Goal: Register for event/course

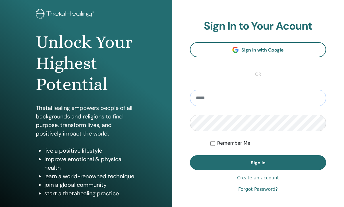
scroll to position [30, 0]
type input "**********"
click at [258, 162] on button "Sign In" at bounding box center [258, 162] width 136 height 15
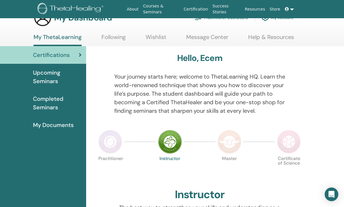
scroll to position [15, 0]
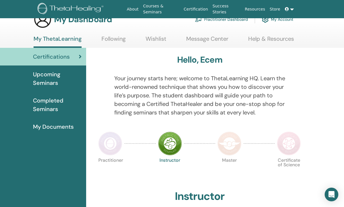
click at [74, 59] on div "Certifications" at bounding box center [43, 56] width 77 height 9
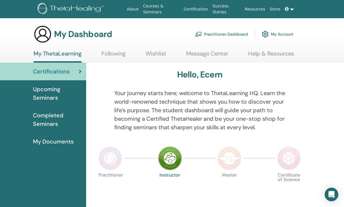
click at [175, 160] on img at bounding box center [170, 158] width 24 height 24
click at [114, 156] on img at bounding box center [110, 158] width 24 height 24
click at [197, 170] on div at bounding box center [199, 158] width 31 height 26
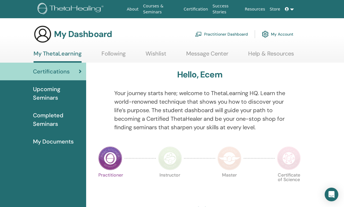
click at [113, 160] on img at bounding box center [110, 158] width 24 height 24
click at [174, 159] on img at bounding box center [170, 158] width 24 height 24
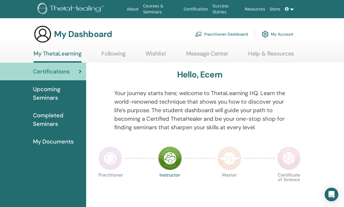
click at [232, 158] on img at bounding box center [229, 158] width 24 height 24
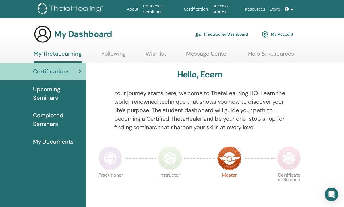
click at [57, 124] on span "Completed Seminars" at bounding box center [57, 119] width 49 height 17
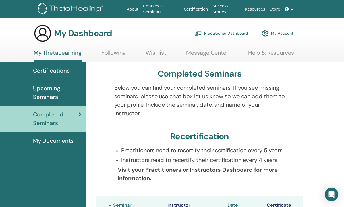
scroll to position [9, 0]
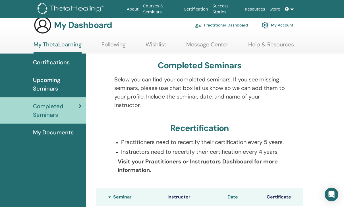
click at [61, 85] on span "Upcoming Seminars" at bounding box center [57, 84] width 49 height 17
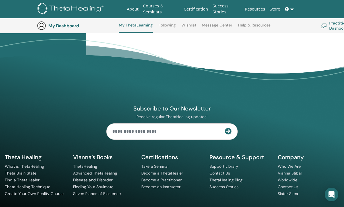
scroll to position [522, 0]
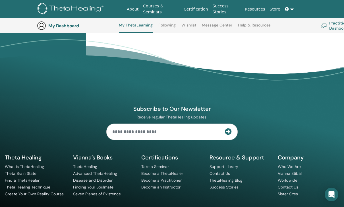
click at [167, 26] on link "Following" at bounding box center [166, 27] width 17 height 9
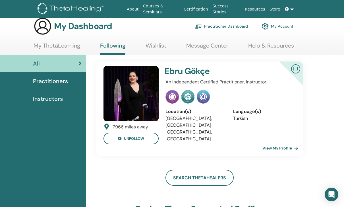
scroll to position [8, 0]
click at [287, 143] on link "View My Profile" at bounding box center [281, 147] width 38 height 11
click at [64, 84] on span "Practitioners" at bounding box center [50, 81] width 35 height 9
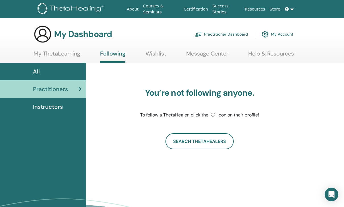
click at [59, 108] on span "Instructors" at bounding box center [48, 106] width 30 height 9
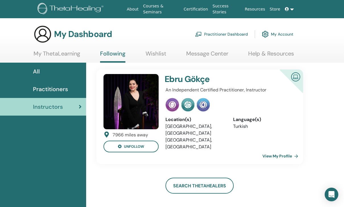
click at [227, 34] on link "Practitioner Dashboard" at bounding box center [221, 34] width 53 height 12
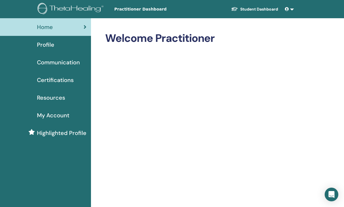
click at [60, 80] on span "Certifications" at bounding box center [55, 80] width 37 height 9
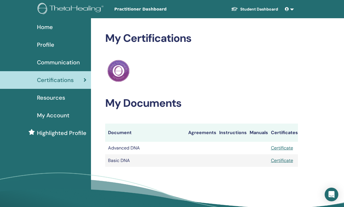
click at [283, 135] on th "Certificates" at bounding box center [283, 132] width 30 height 18
click at [265, 132] on th "Manuals" at bounding box center [257, 132] width 21 height 18
click at [229, 132] on th "Instructions" at bounding box center [231, 132] width 30 height 18
click at [201, 134] on th "Agreements" at bounding box center [200, 132] width 31 height 18
click at [71, 114] on div "My Account" at bounding box center [46, 115] width 82 height 9
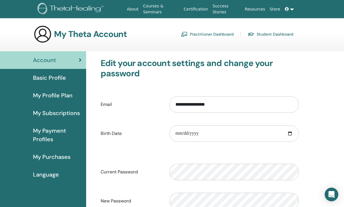
click at [268, 34] on link "Student Dashboard" at bounding box center [270, 34] width 46 height 9
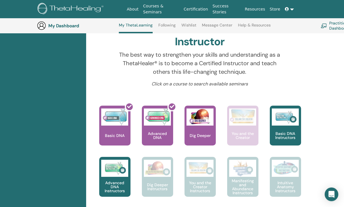
scroll to position [184, 0]
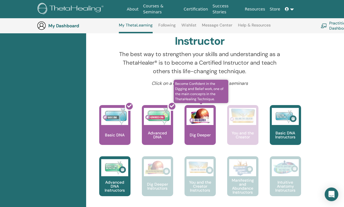
click at [202, 133] on p "Dig Deeper" at bounding box center [200, 135] width 26 height 4
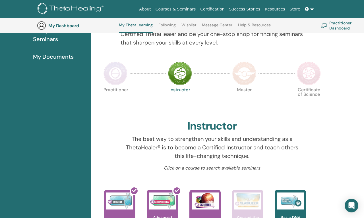
click at [310, 11] on link at bounding box center [309, 9] width 14 height 11
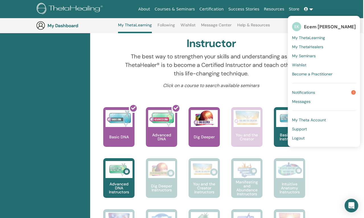
scroll to position [182, 1]
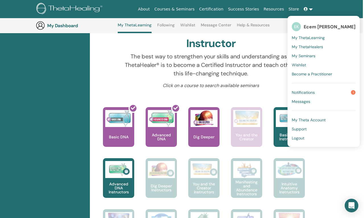
click at [333, 89] on link "Notifications 1" at bounding box center [323, 92] width 64 height 9
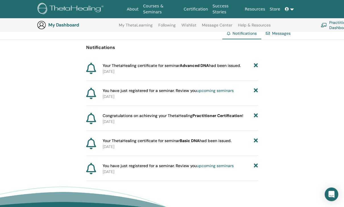
scroll to position [47, 0]
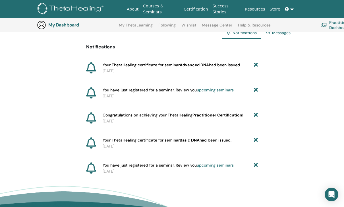
click at [214, 163] on link "upcoming seminars" at bounding box center [215, 164] width 37 height 5
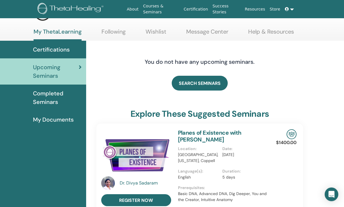
scroll to position [22, 0]
click at [287, 8] on icon at bounding box center [287, 9] width 4 height 4
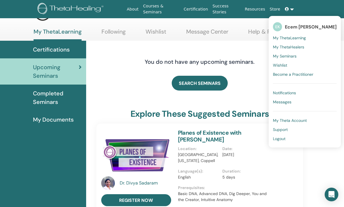
click at [287, 25] on span "Ecem [PERSON_NAME]" at bounding box center [311, 27] width 52 height 6
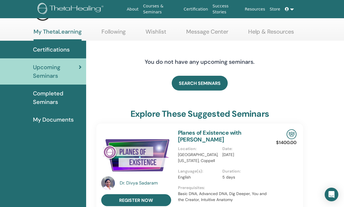
click at [293, 13] on link at bounding box center [289, 9] width 14 height 11
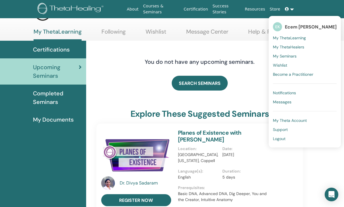
click at [254, 82] on div "SEARCH SEMINARS" at bounding box center [199, 83] width 207 height 28
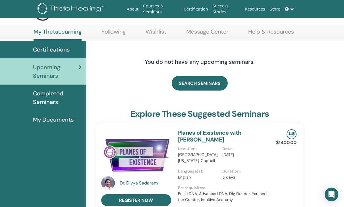
click at [43, 101] on span "Completed Seminars" at bounding box center [57, 97] width 49 height 17
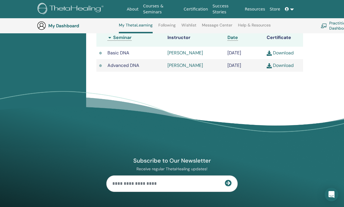
scroll to position [176, 0]
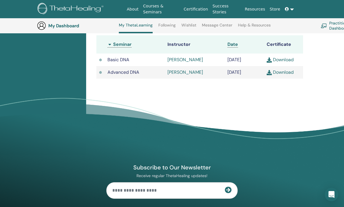
click at [182, 62] on link "Ebru Gökçe" at bounding box center [185, 60] width 36 height 6
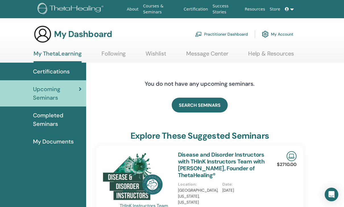
click at [275, 35] on link "My Account" at bounding box center [278, 34] width 32 height 12
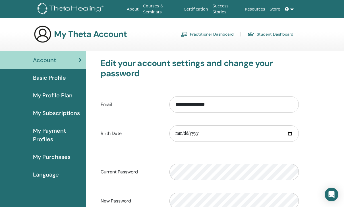
click at [276, 9] on link "Store" at bounding box center [274, 9] width 15 height 11
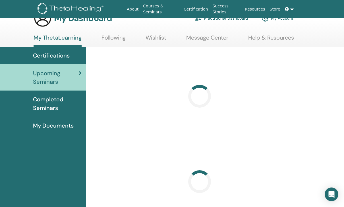
scroll to position [5, 0]
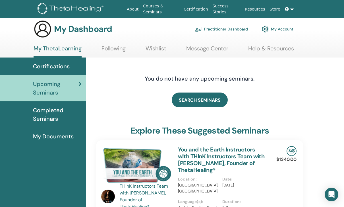
click at [195, 8] on link "Certification" at bounding box center [195, 9] width 29 height 11
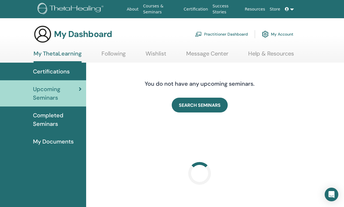
scroll to position [5, 0]
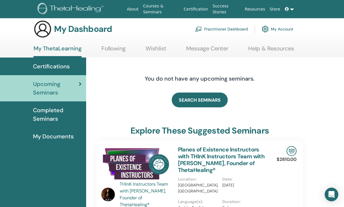
click at [203, 11] on link "Certification" at bounding box center [195, 9] width 29 height 11
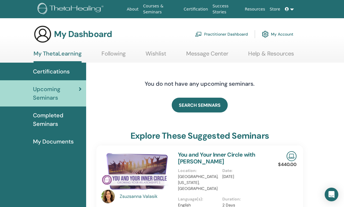
click at [53, 120] on span "Completed Seminars" at bounding box center [57, 119] width 49 height 17
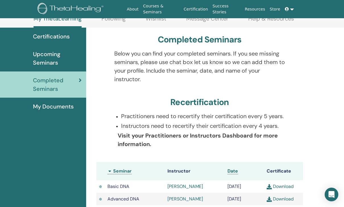
scroll to position [35, 0]
click at [268, 145] on b "Visit your Practitioners or Instructors Dashboard for more information." at bounding box center [198, 140] width 160 height 16
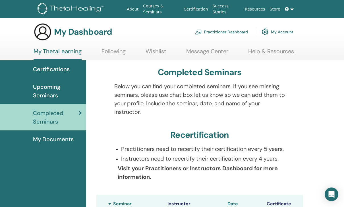
scroll to position [0, 0]
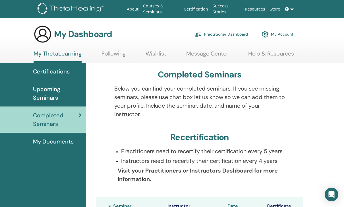
click at [48, 86] on span "Upcoming Seminars" at bounding box center [57, 93] width 49 height 17
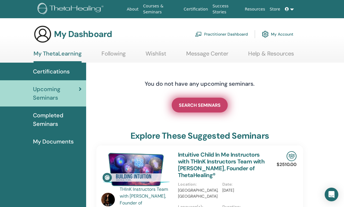
click at [208, 104] on span "SEARCH SEMINARS" at bounding box center [200, 105] width 42 height 6
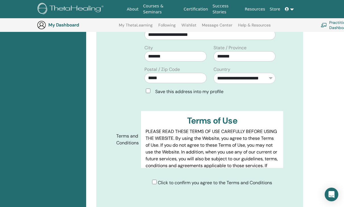
scroll to position [222, 0]
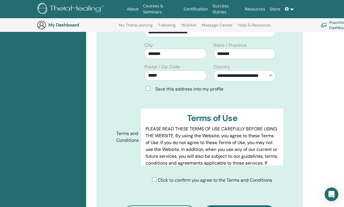
click at [198, 86] on span "Save this address into my profile" at bounding box center [189, 89] width 68 height 6
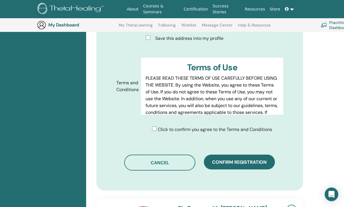
scroll to position [272, 0]
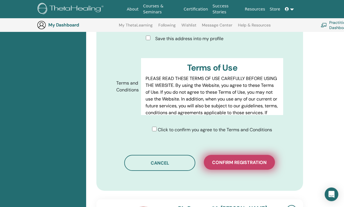
click at [245, 159] on span "Confirm registration" at bounding box center [239, 162] width 55 height 6
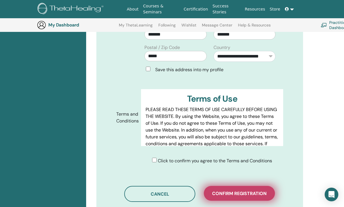
click at [257, 190] on span "Confirm registration" at bounding box center [239, 193] width 55 height 6
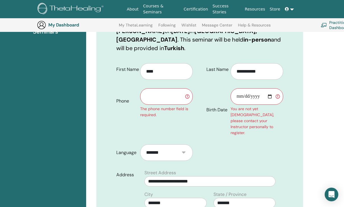
scroll to position [104, 0]
click at [160, 88] on input "text" at bounding box center [166, 96] width 53 height 16
type input "**********"
click at [258, 88] on input "Birth Date" at bounding box center [256, 96] width 53 height 16
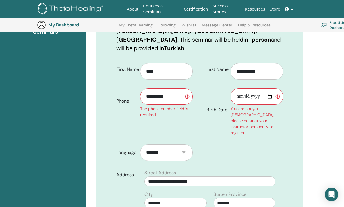
click at [243, 88] on input "**********" at bounding box center [256, 96] width 53 height 16
click at [239, 88] on input "**********" at bounding box center [256, 96] width 53 height 16
click at [244, 88] on input "**********" at bounding box center [256, 96] width 53 height 16
click at [277, 90] on input "**********" at bounding box center [256, 96] width 53 height 16
click at [256, 89] on input "**********" at bounding box center [256, 96] width 53 height 16
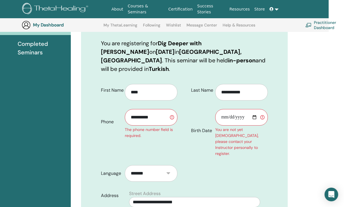
scroll to position [79, 14]
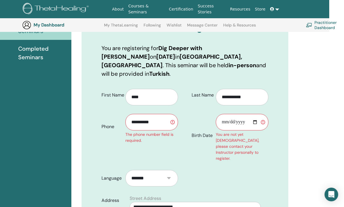
click at [233, 114] on input "**********" at bounding box center [242, 122] width 53 height 16
type input "**********"
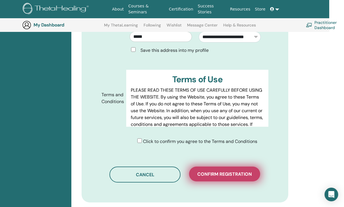
click at [240, 171] on span "Confirm registration" at bounding box center [224, 174] width 55 height 6
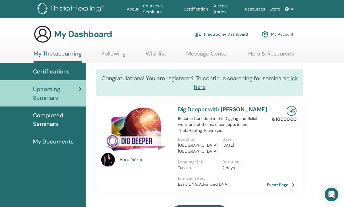
click at [206, 85] on link "click here" at bounding box center [246, 82] width 104 height 16
click at [47, 118] on span "Completed Seminars" at bounding box center [57, 119] width 49 height 17
